Goal: Information Seeking & Learning: Learn about a topic

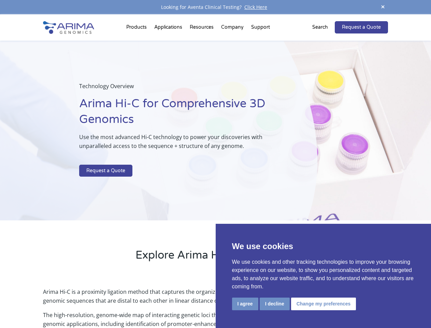
click at [215, 164] on p at bounding box center [181, 160] width 204 height 9
click at [245, 303] on button "I agree" at bounding box center [245, 303] width 26 height 13
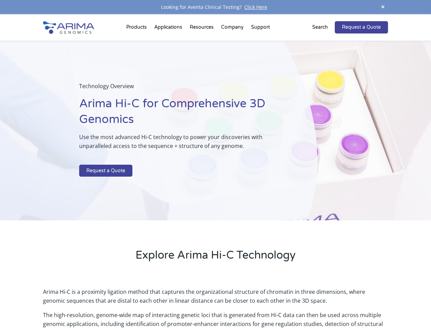
click at [274, 303] on p "Arima Hi-C is a proximity ligation method that captures the organizational stru…" at bounding box center [215, 298] width 345 height 23
click at [323, 303] on p "Arima Hi-C is a proximity ligation method that captures the organizational stru…" at bounding box center [215, 298] width 345 height 23
click at [383, 7] on span at bounding box center [383, 7] width 10 height 9
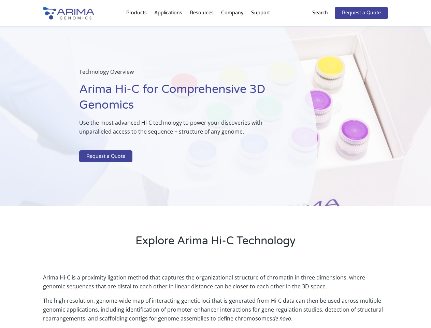
click at [215, 171] on div "Technology Overview Arima Hi-C for Comprehensive 3D Genomics Use the most advan…" at bounding box center [158, 116] width 317 height 180
click at [138, 29] on div "Technology Overview Arima Hi-C for Comprehensive 3D Genomics Use the most advan…" at bounding box center [158, 116] width 317 height 180
click at [202, 29] on div "Technology Overview Arima Hi-C for Comprehensive 3D Genomics Use the most advan…" at bounding box center [158, 116] width 317 height 180
click at [233, 29] on div "Technology Overview Arima Hi-C for Comprehensive 3D Genomics Use the most advan…" at bounding box center [158, 116] width 317 height 180
click at [260, 29] on div "Technology Overview Arima Hi-C for Comprehensive 3D Genomics Use the most advan…" at bounding box center [158, 116] width 317 height 180
